Goal: Manage account settings

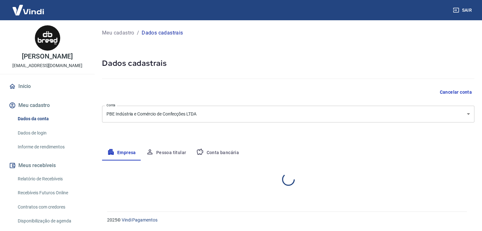
select select "SC"
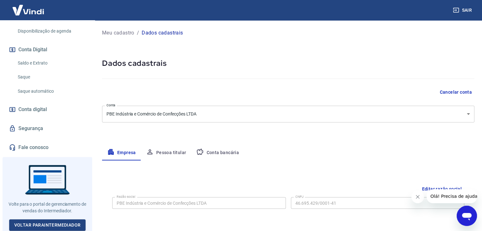
scroll to position [190, 0]
click at [39, 223] on link "Voltar para Intermediador" at bounding box center [47, 225] width 77 height 12
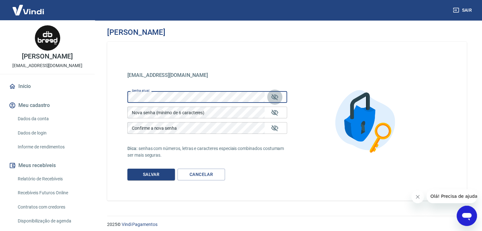
click at [274, 97] on icon "Mostrar/esconder senha" at bounding box center [274, 97] width 7 height 6
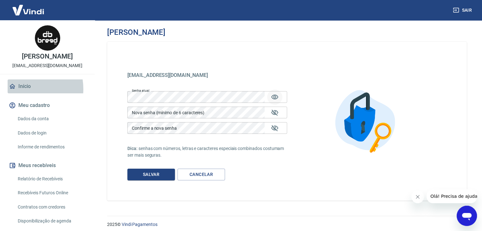
click at [22, 89] on link "Início" at bounding box center [47, 86] width 79 height 14
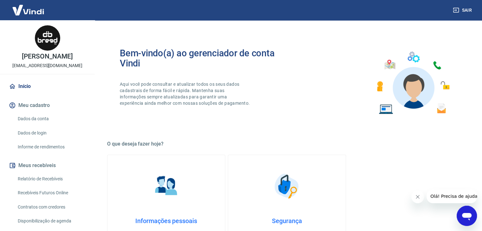
click at [28, 89] on link "Início" at bounding box center [47, 86] width 79 height 14
click at [20, 86] on link "Início" at bounding box center [47, 86] width 79 height 14
click at [57, 41] on div "Ângelo Mafra loja@breedfit.com.br" at bounding box center [47, 47] width 95 height 54
click at [32, 4] on img at bounding box center [28, 9] width 41 height 19
click at [29, 11] on img at bounding box center [28, 9] width 41 height 19
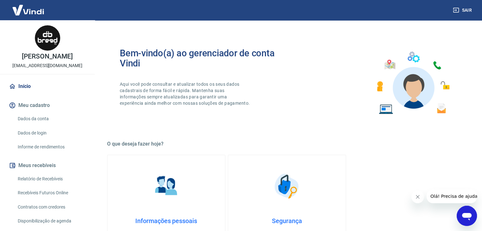
click at [22, 81] on link "Início" at bounding box center [47, 86] width 79 height 14
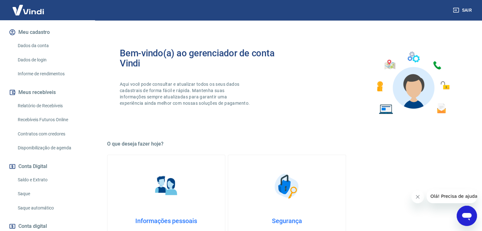
scroll to position [75, 0]
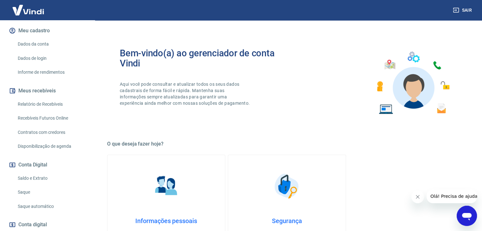
click at [40, 88] on button "Meus recebíveis" at bounding box center [47, 91] width 79 height 14
drag, startPoint x: 121, startPoint y: 3, endPoint x: 118, endPoint y: 0, distance: 4.5
click at [120, 3] on div "Sair" at bounding box center [241, 10] width 482 height 20
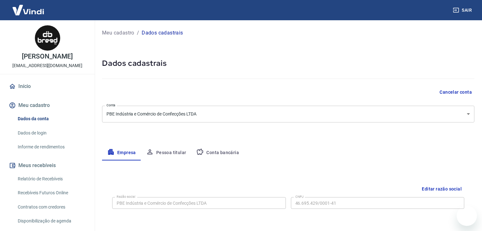
select select "SC"
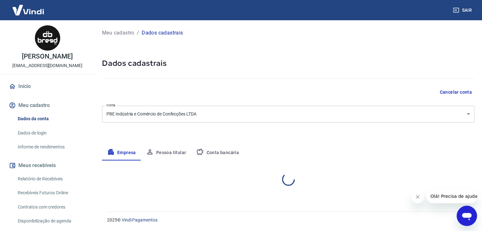
select select "SC"
